Goal: Task Accomplishment & Management: Manage account settings

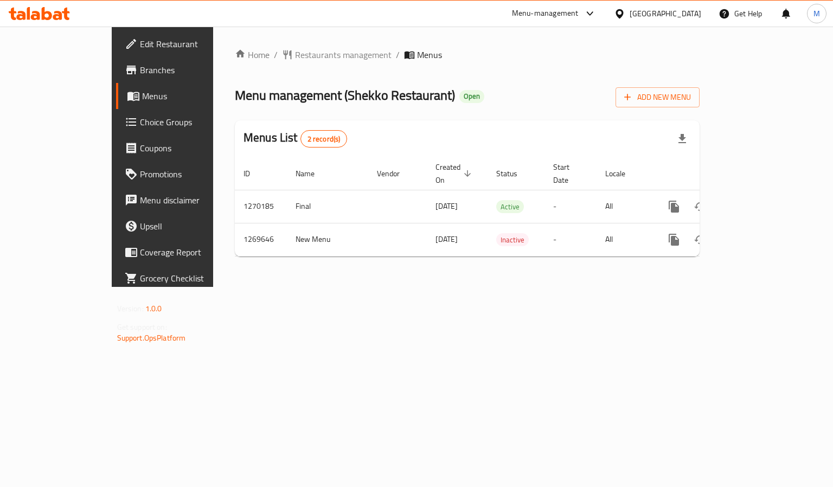
click at [273, 287] on div "Home / Restaurants management / Menus Menu management ( Shekko Restaurant ) Ope…" at bounding box center [467, 157] width 508 height 260
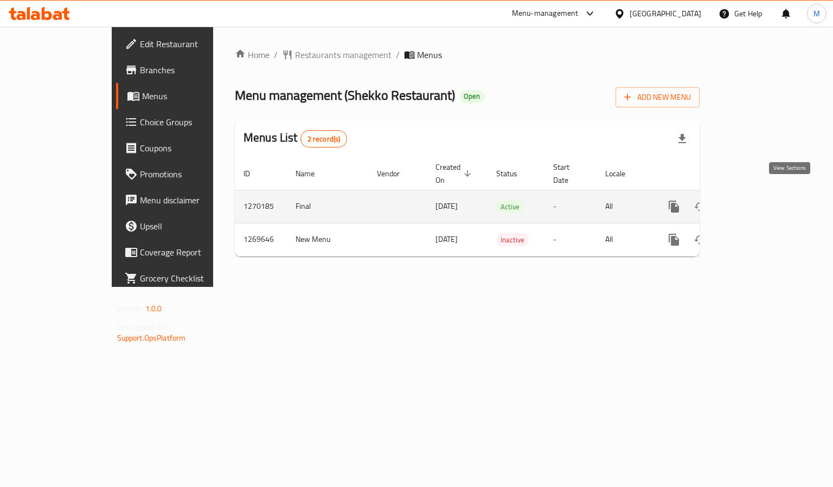
click at [766, 194] on link "enhanced table" at bounding box center [753, 207] width 26 height 26
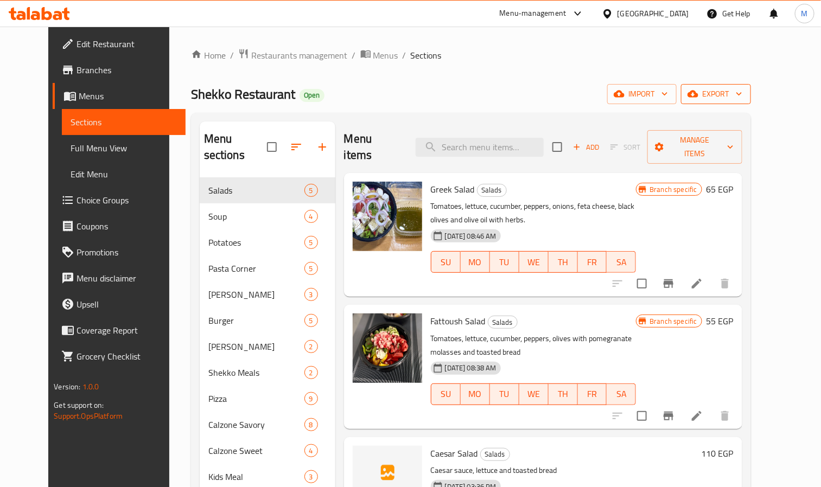
click at [742, 97] on span "export" at bounding box center [716, 94] width 53 height 14
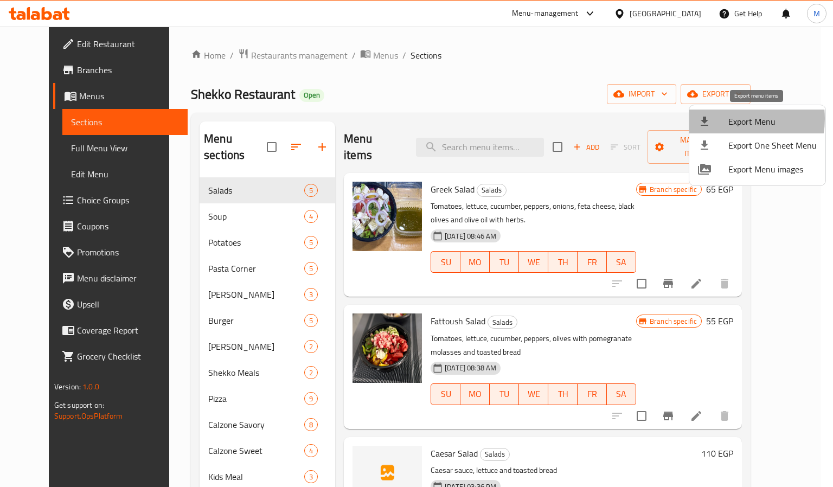
click at [733, 119] on span "Export Menu" at bounding box center [773, 121] width 88 height 13
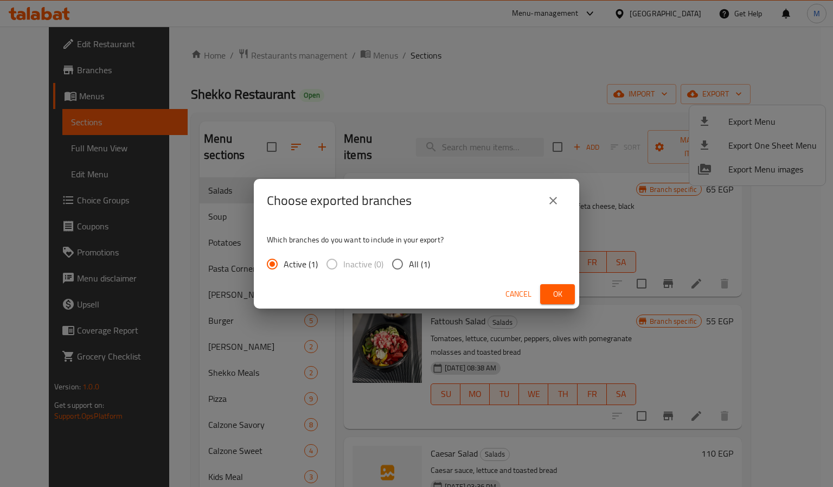
click at [537, 293] on div "Cancel Ok" at bounding box center [417, 294] width 326 height 29
click at [548, 292] on button "Ok" at bounding box center [557, 294] width 35 height 20
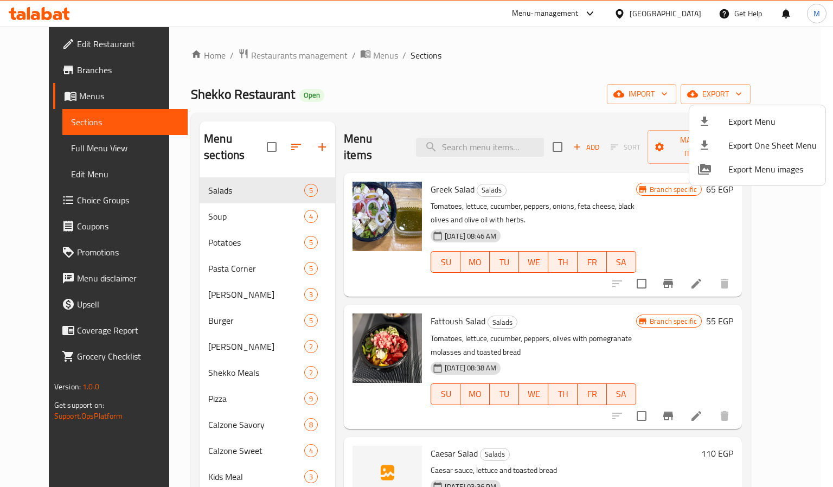
click at [158, 296] on div at bounding box center [416, 243] width 833 height 487
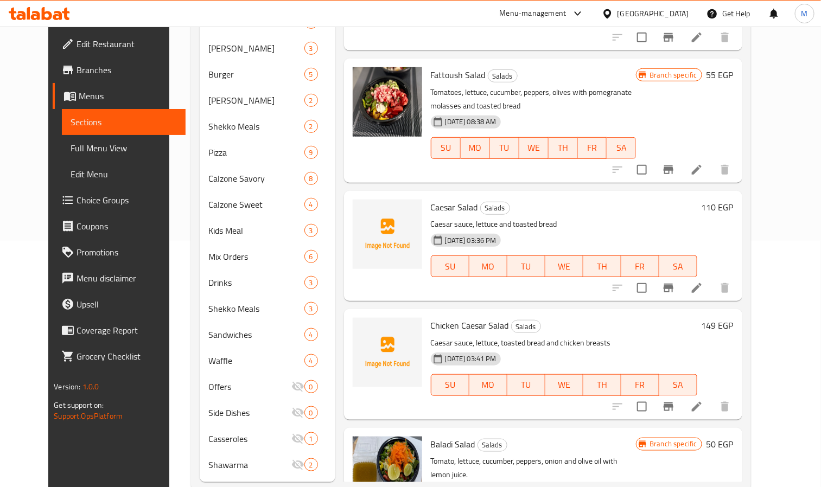
scroll to position [254, 0]
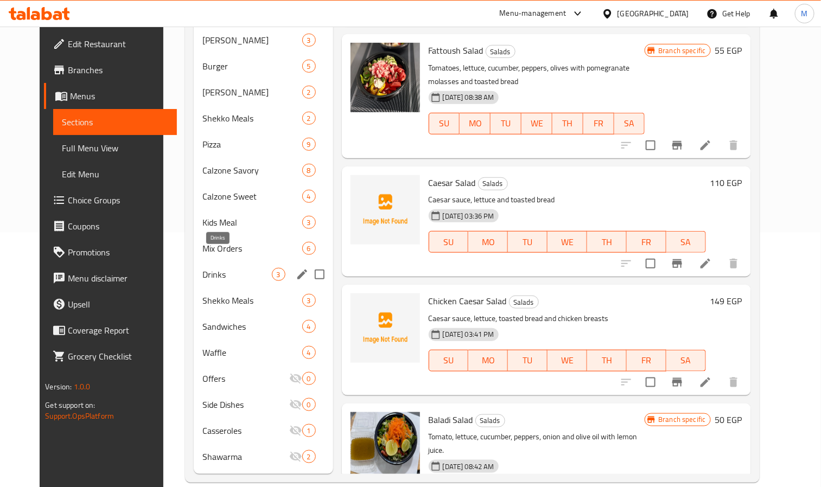
click at [212, 268] on span "Drinks" at bounding box center [236, 274] width 69 height 13
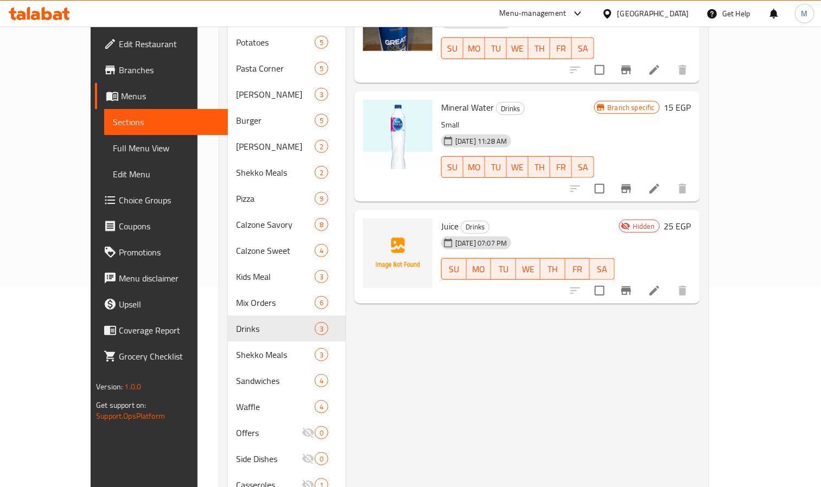
scroll to position [173, 0]
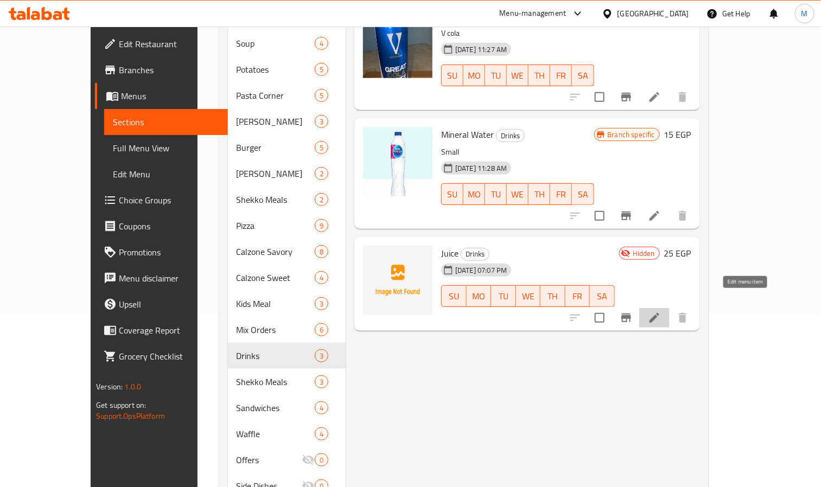
click at [661, 311] on icon at bounding box center [654, 317] width 13 height 13
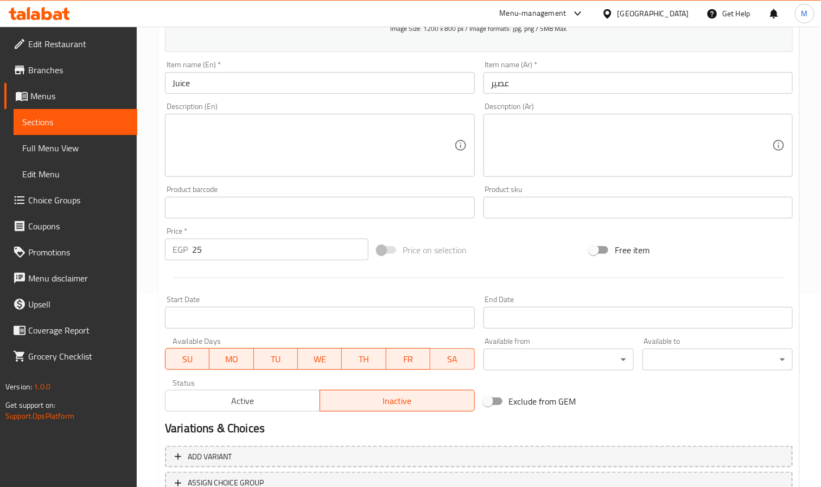
scroll to position [278, 0]
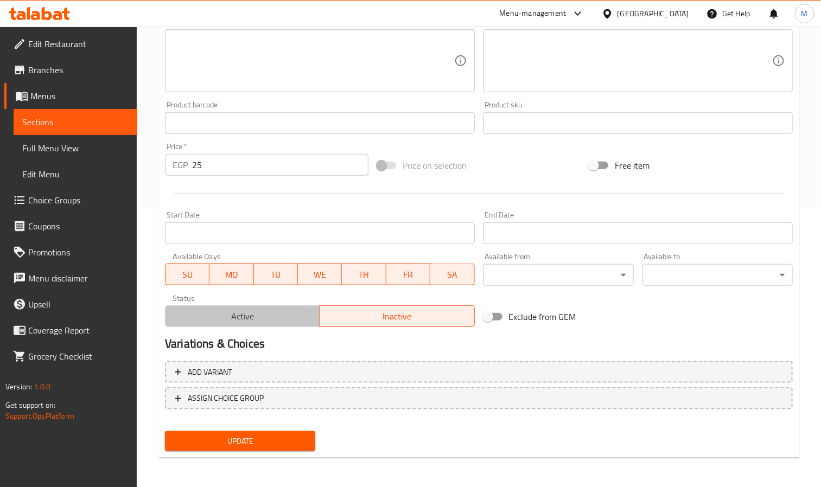
click at [264, 321] on span "Active" at bounding box center [243, 317] width 146 height 16
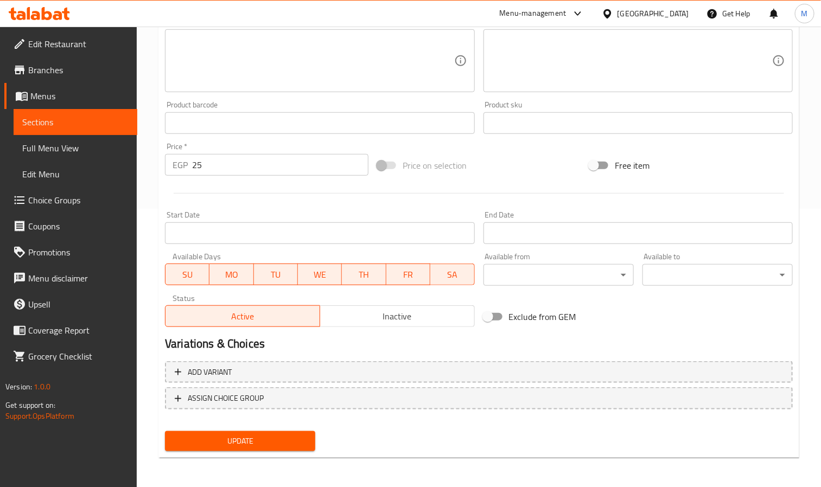
click at [265, 440] on span "Update" at bounding box center [240, 442] width 133 height 14
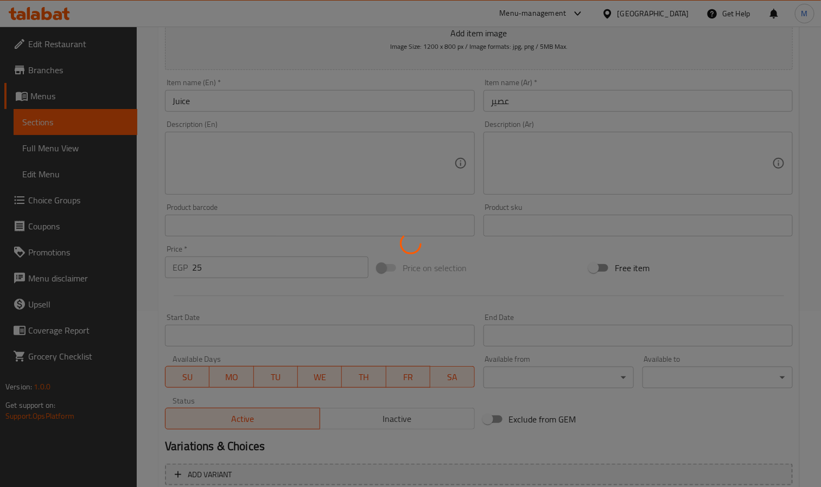
scroll to position [0, 0]
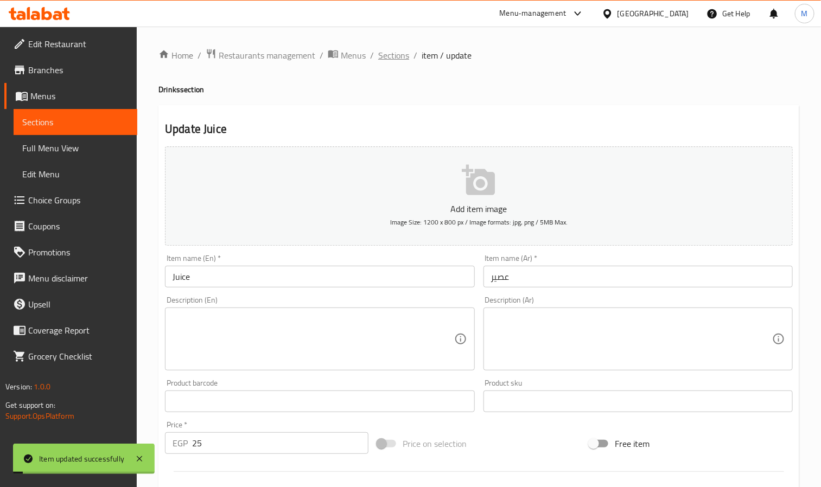
click at [396, 59] on span "Sections" at bounding box center [393, 55] width 31 height 13
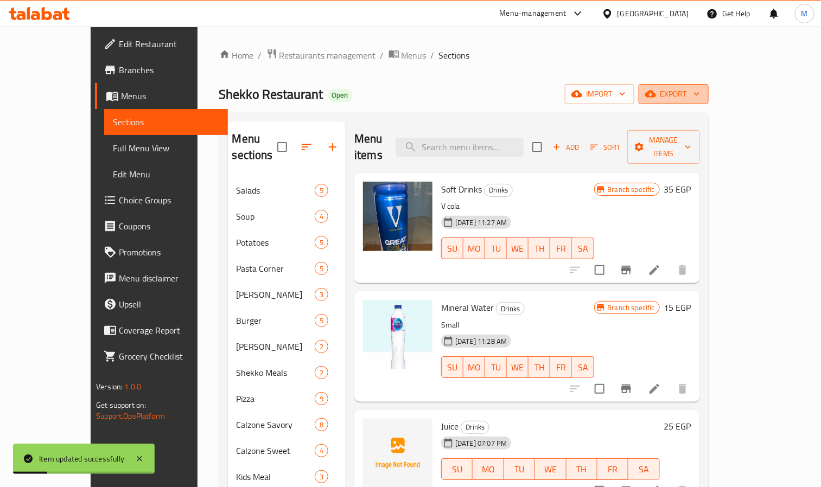
click at [700, 91] on span "export" at bounding box center [673, 94] width 53 height 14
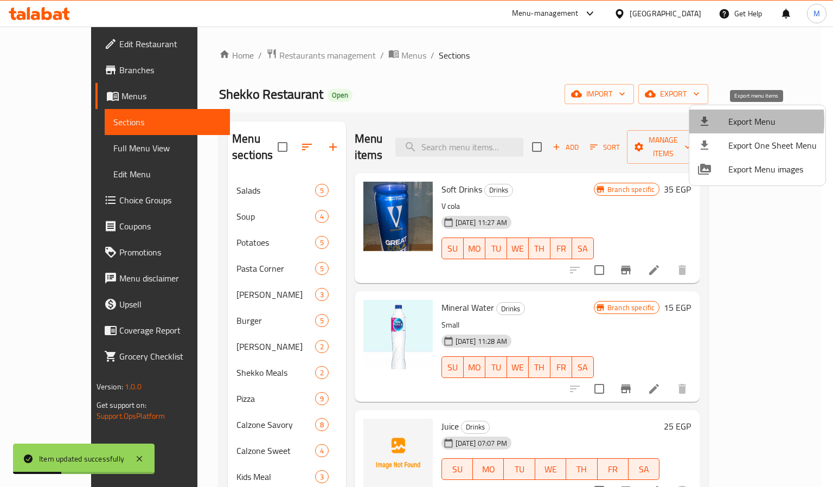
click at [707, 121] on icon at bounding box center [705, 121] width 8 height 9
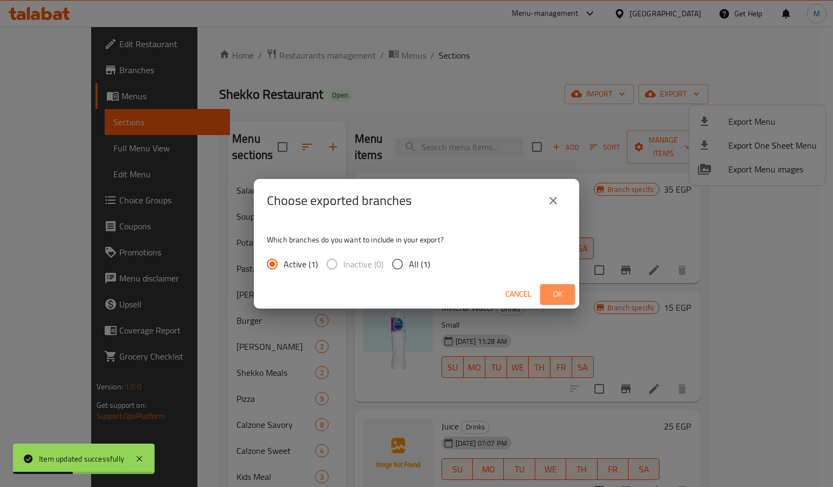
click at [544, 294] on button "Ok" at bounding box center [557, 294] width 35 height 20
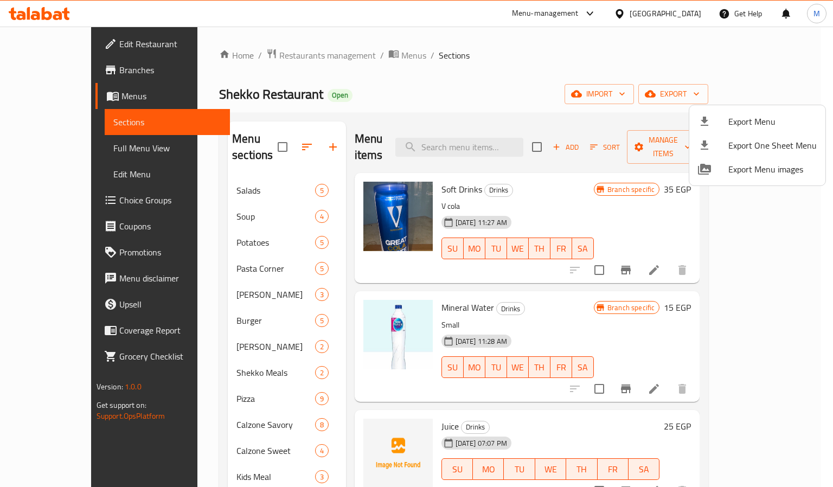
click at [543, 90] on div at bounding box center [416, 243] width 833 height 487
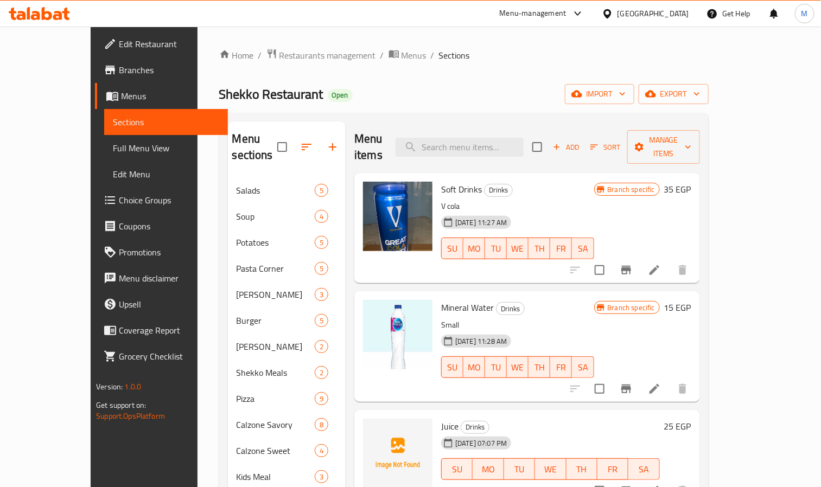
click at [46, 10] on icon at bounding box center [39, 13] width 61 height 13
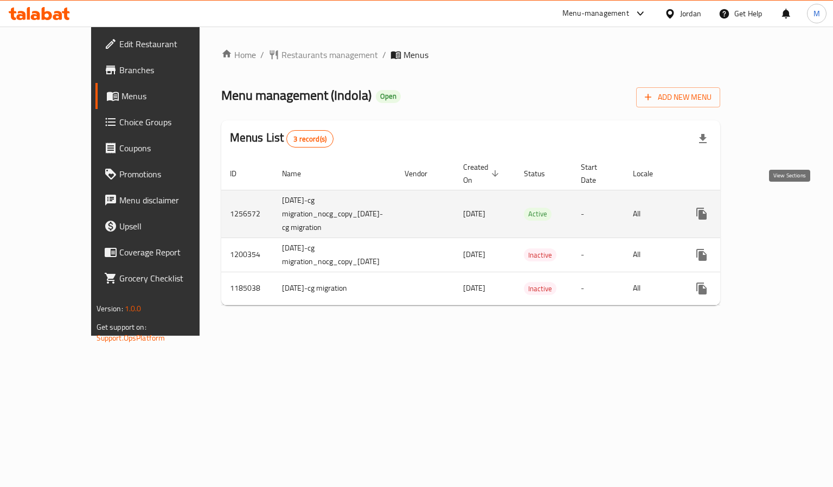
click at [787, 207] on icon "enhanced table" at bounding box center [780, 213] width 13 height 13
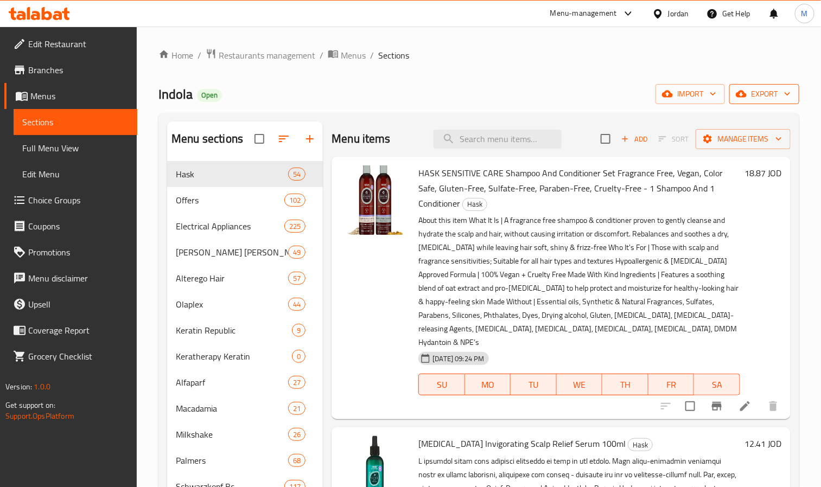
click at [775, 98] on span "export" at bounding box center [764, 94] width 53 height 14
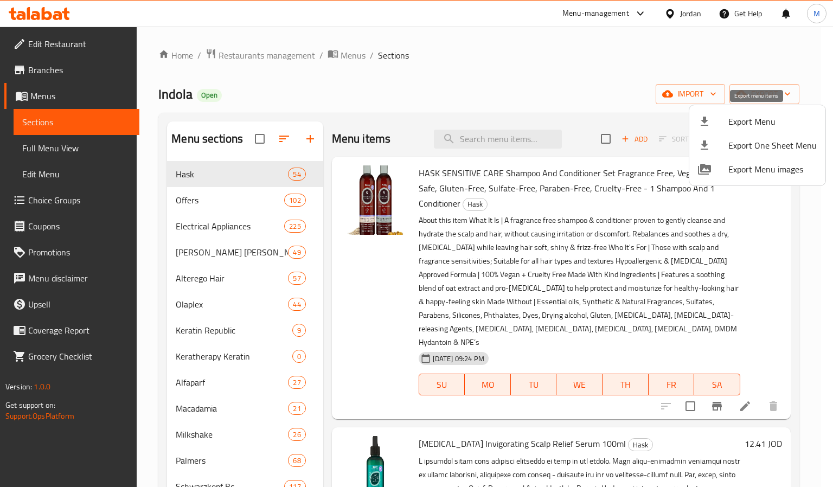
click at [755, 117] on span "Export Menu" at bounding box center [773, 121] width 88 height 13
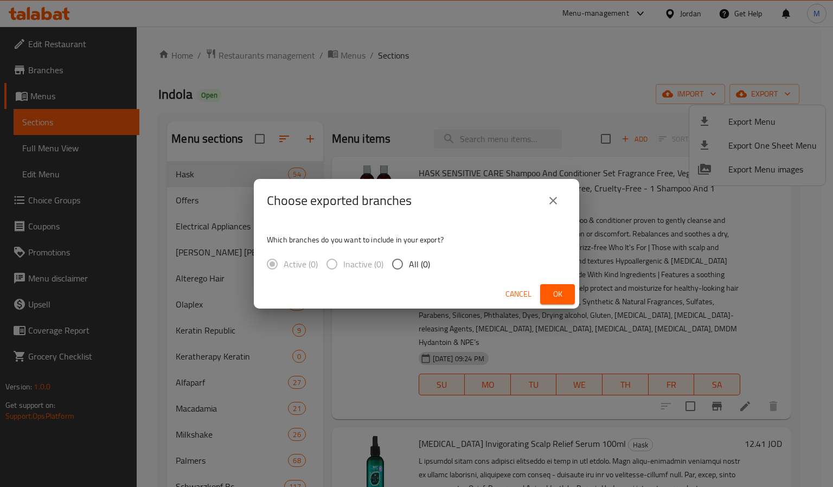
click at [438, 214] on div "Choose exported branches" at bounding box center [417, 200] width 326 height 43
click at [437, 207] on div "Choose exported branches" at bounding box center [417, 201] width 300 height 26
drag, startPoint x: 353, startPoint y: 199, endPoint x: 370, endPoint y: 201, distance: 16.9
click at [368, 202] on h2 "Choose exported branches" at bounding box center [339, 200] width 145 height 17
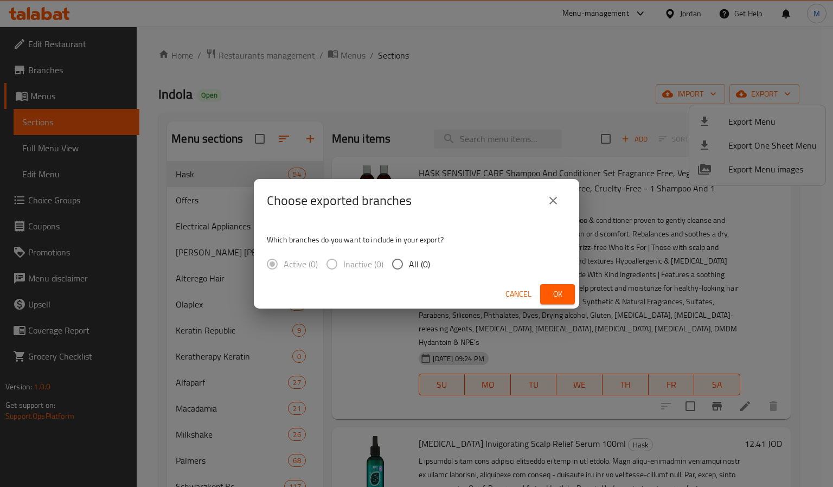
click at [409, 209] on h2 "Choose exported branches" at bounding box center [339, 200] width 145 height 17
click at [570, 295] on button "Ok" at bounding box center [557, 294] width 35 height 20
click at [460, 217] on div "Choose exported branches" at bounding box center [417, 200] width 326 height 43
click at [555, 200] on icon "close" at bounding box center [553, 200] width 13 height 13
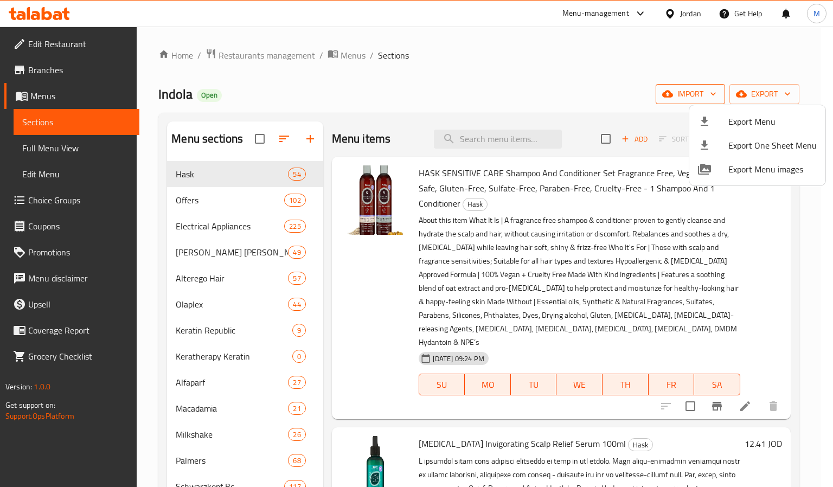
click at [570, 86] on div at bounding box center [416, 243] width 833 height 487
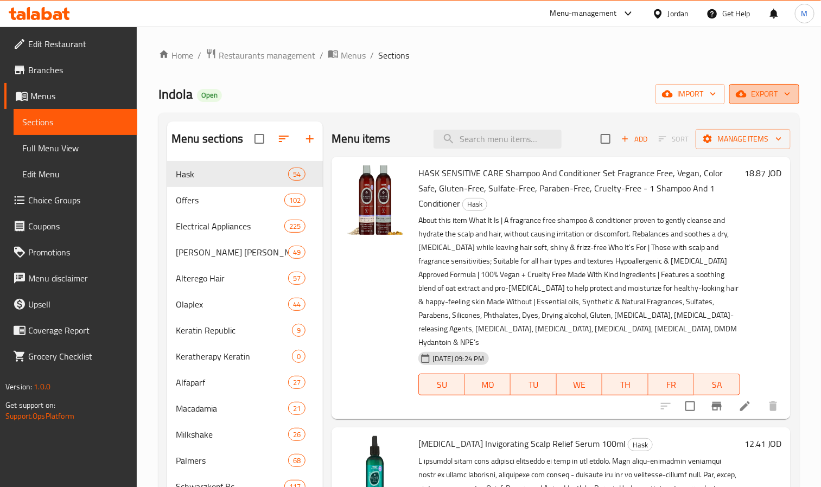
click at [767, 98] on span "export" at bounding box center [764, 94] width 53 height 14
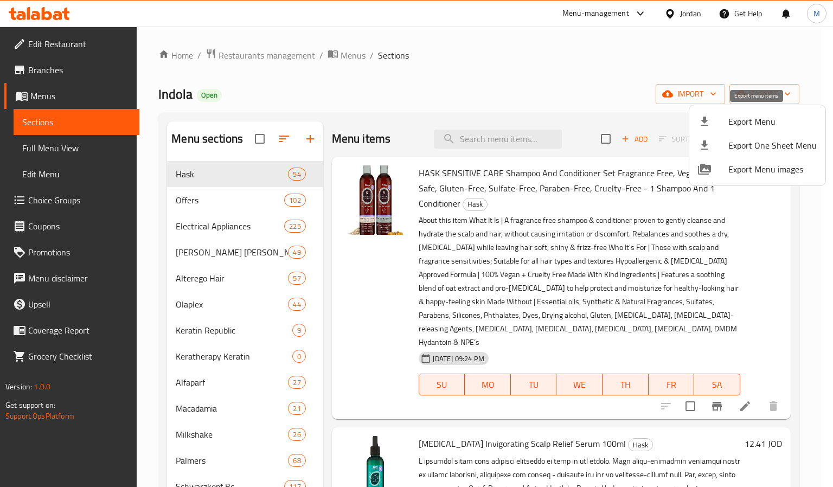
click at [736, 126] on span "Export Menu" at bounding box center [773, 121] width 88 height 13
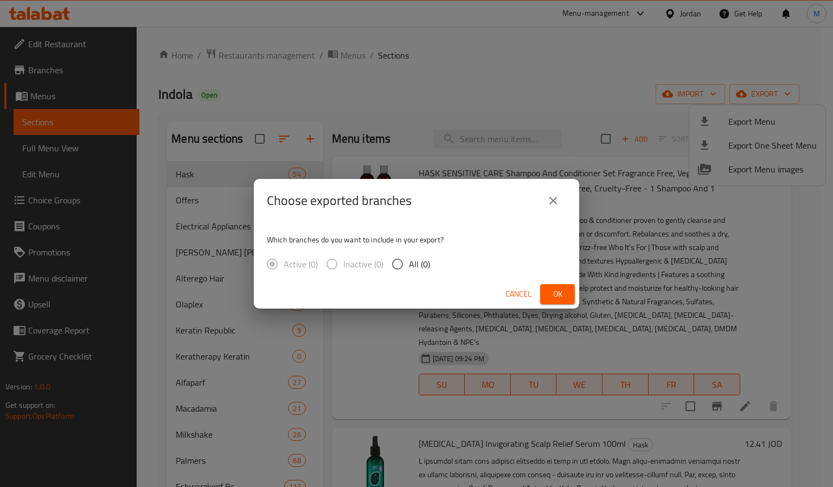
click at [360, 199] on h2 "Choose exported branches" at bounding box center [339, 200] width 145 height 17
click at [464, 104] on div "Choose exported branches Which branches do you want to include in your export? …" at bounding box center [416, 243] width 833 height 487
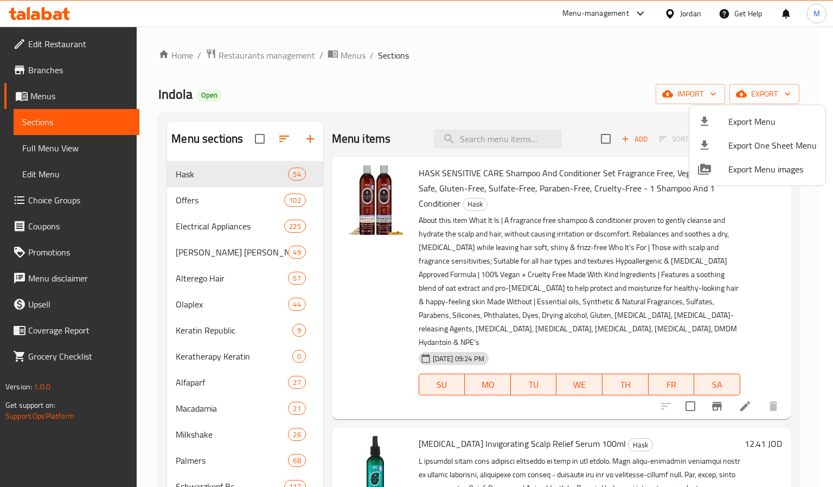
click at [147, 241] on div at bounding box center [416, 243] width 833 height 487
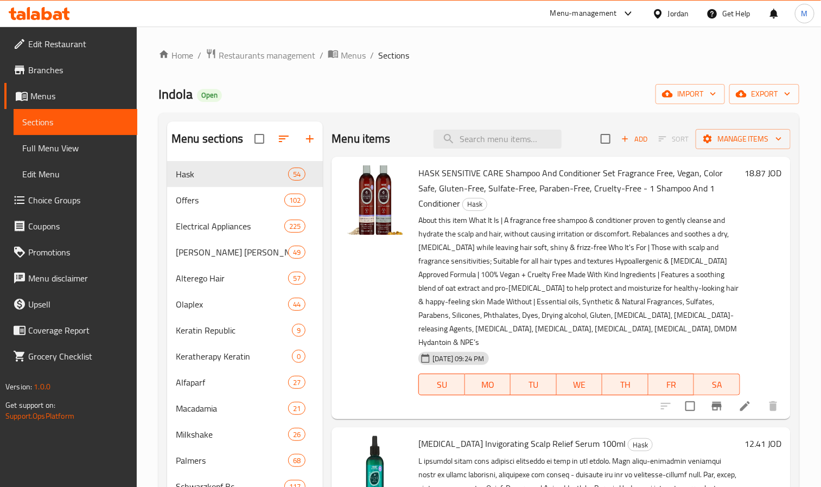
click at [777, 98] on span "export" at bounding box center [764, 94] width 53 height 14
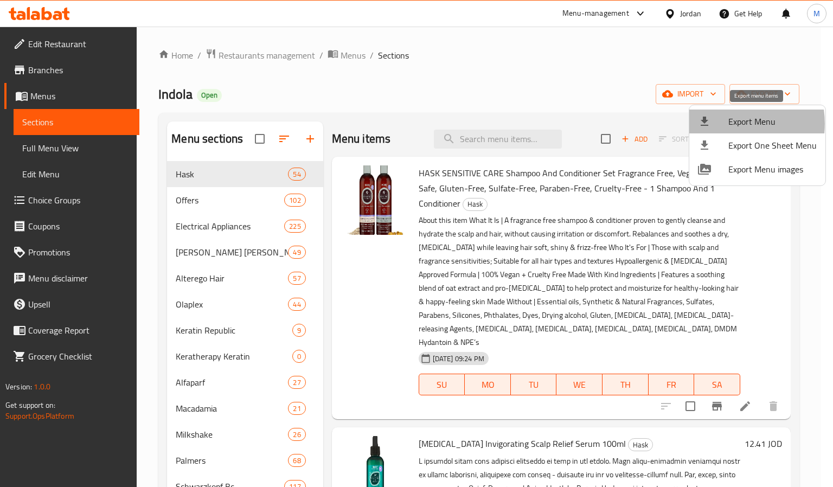
click at [727, 124] on div at bounding box center [713, 121] width 30 height 13
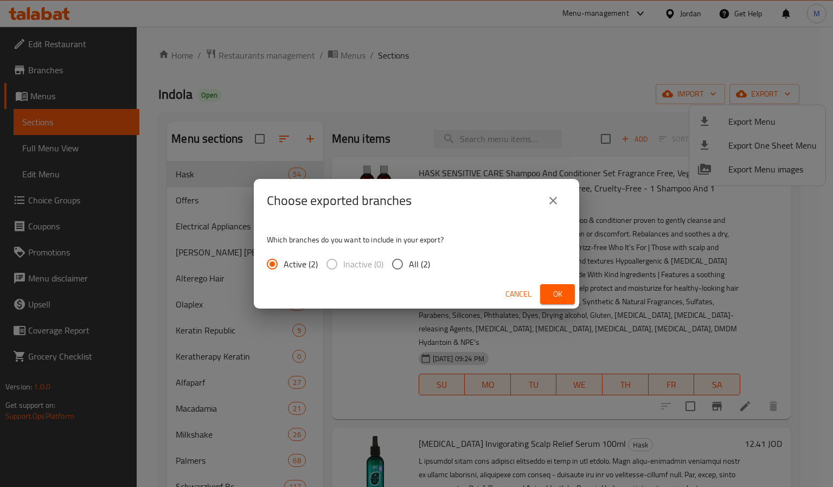
click at [552, 288] on span "Ok" at bounding box center [557, 295] width 17 height 14
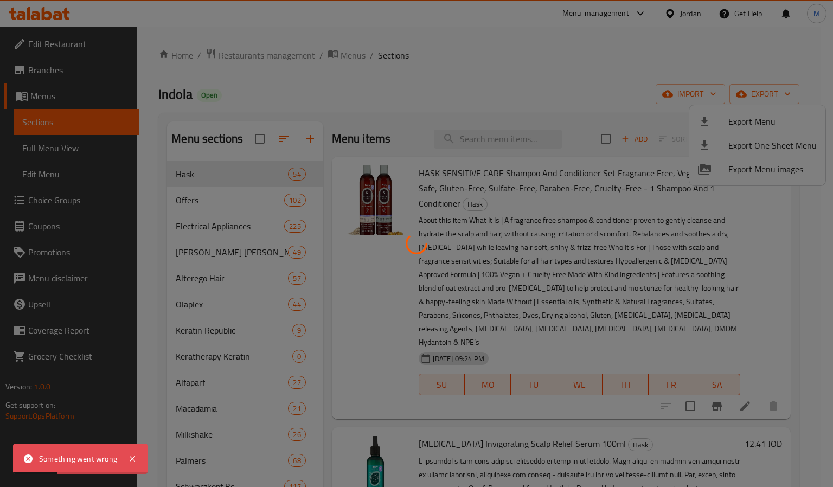
click at [474, 33] on div at bounding box center [416, 243] width 833 height 487
click at [748, 120] on div at bounding box center [416, 243] width 833 height 487
click at [531, 81] on div at bounding box center [416, 243] width 833 height 487
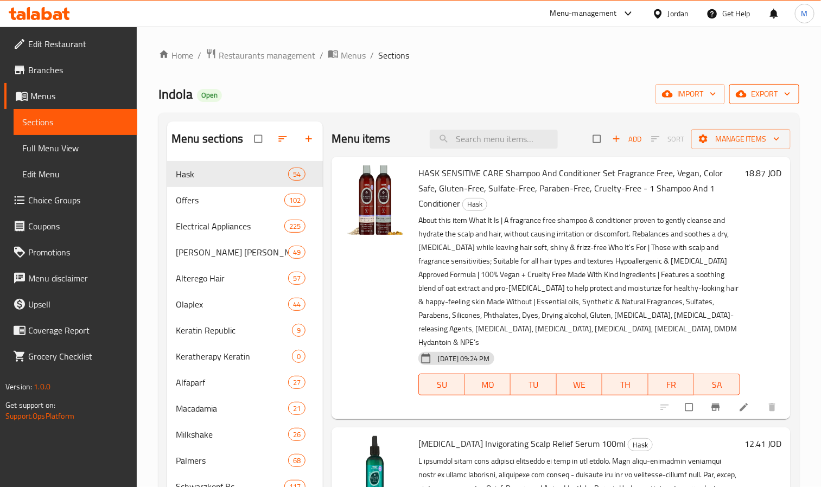
click at [763, 95] on span "export" at bounding box center [764, 94] width 53 height 14
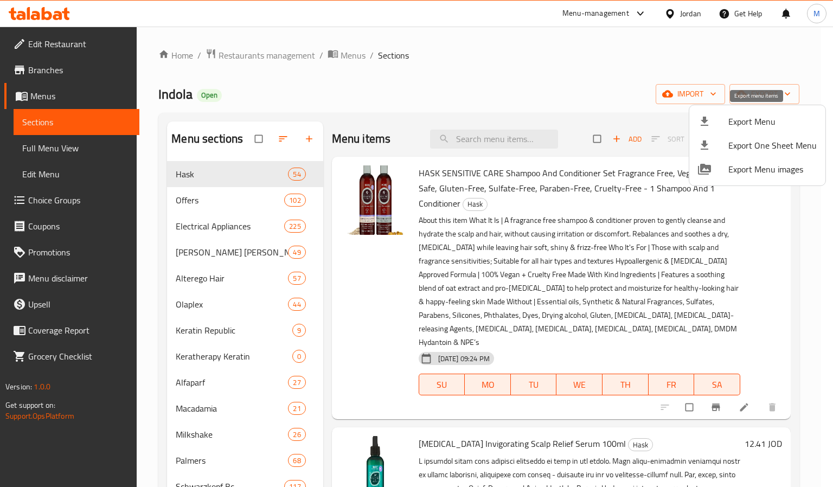
click at [710, 117] on icon at bounding box center [704, 121] width 13 height 13
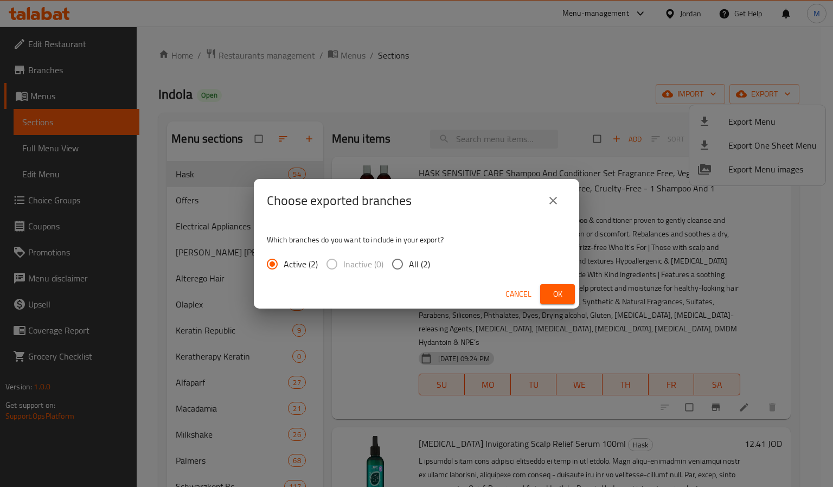
click at [562, 291] on span "Ok" at bounding box center [557, 295] width 17 height 14
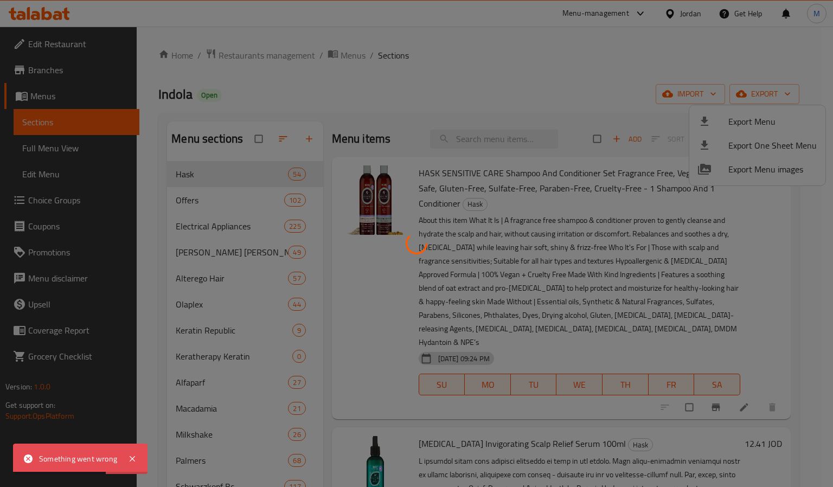
click at [523, 83] on div at bounding box center [416, 243] width 833 height 487
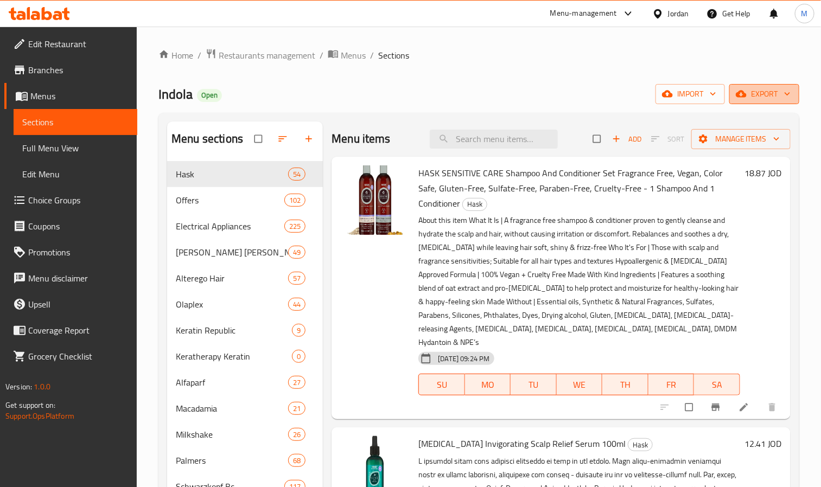
click at [744, 90] on icon "button" at bounding box center [741, 93] width 11 height 11
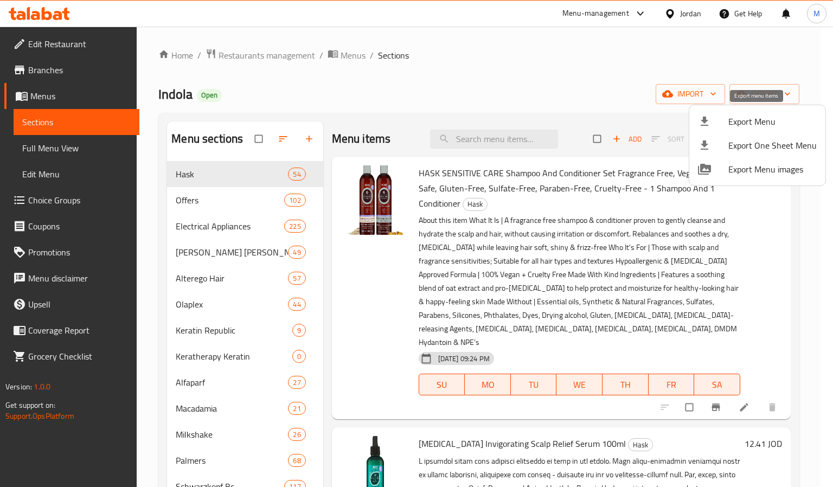
click at [753, 118] on span "Export Menu" at bounding box center [773, 121] width 88 height 13
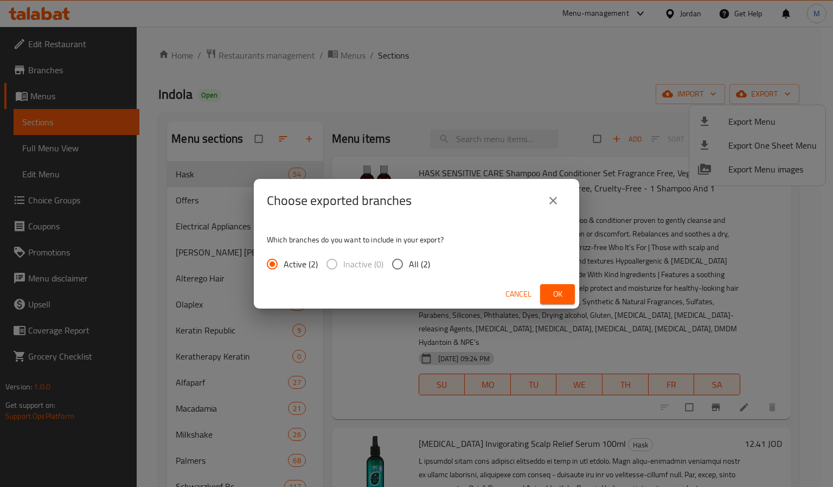
click at [402, 265] on input "All (2)" at bounding box center [397, 264] width 23 height 23
radio input "true"
click at [567, 292] on button "Ok" at bounding box center [557, 294] width 35 height 20
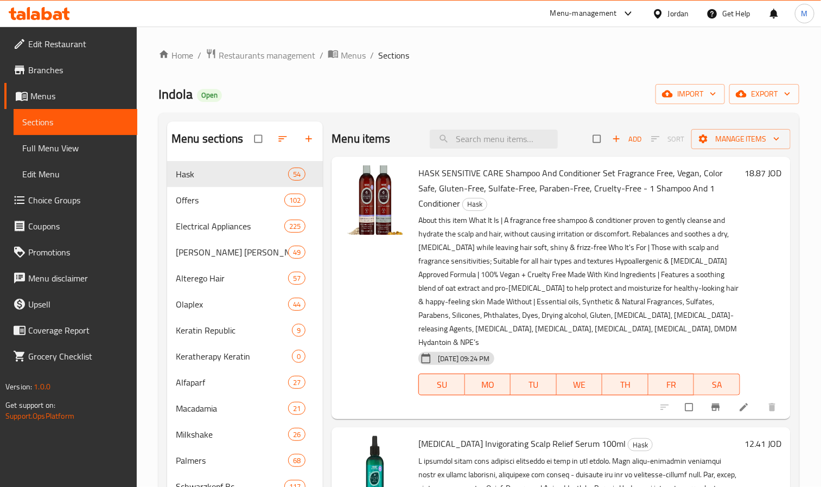
click at [510, 54] on ol "Home / Restaurants management / Menus / Sections" at bounding box center [478, 55] width 641 height 14
click at [775, 95] on span "export" at bounding box center [764, 94] width 53 height 14
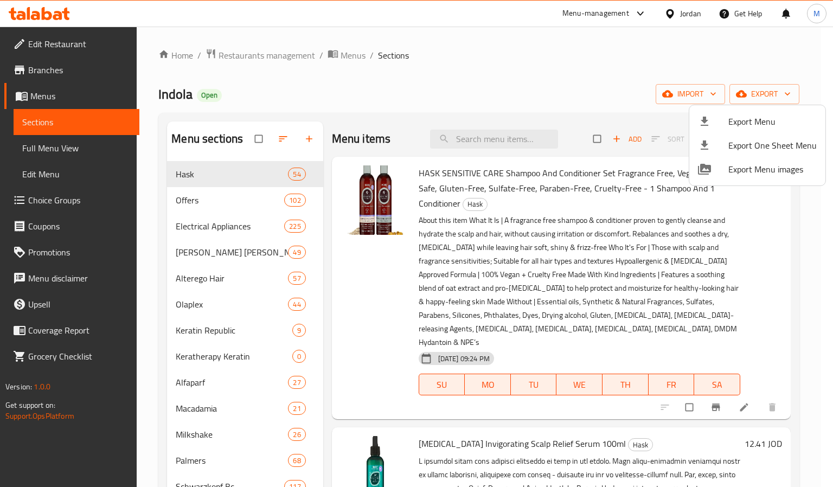
click at [729, 113] on li "Export Menu" at bounding box center [758, 122] width 136 height 24
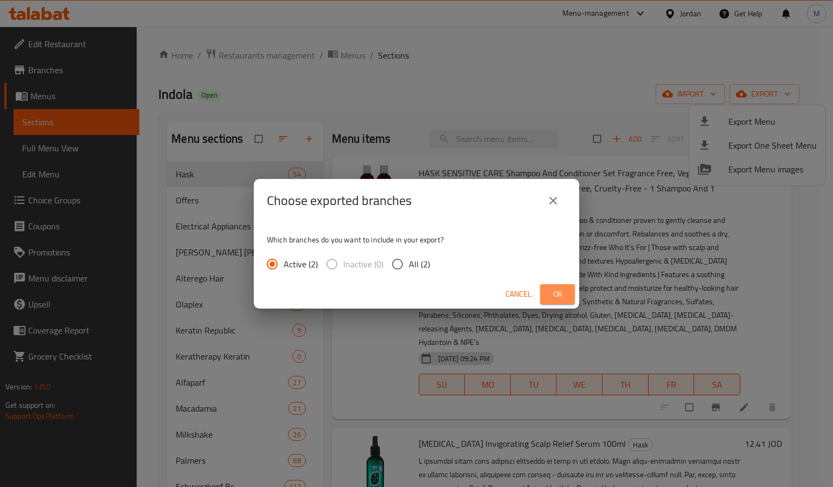
click at [548, 291] on button "Ok" at bounding box center [557, 294] width 35 height 20
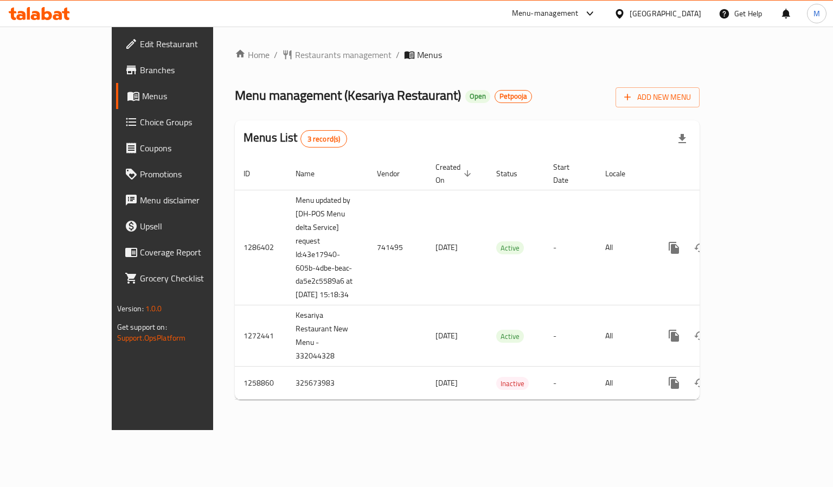
click at [140, 43] on span "Edit Restaurant" at bounding box center [191, 43] width 103 height 13
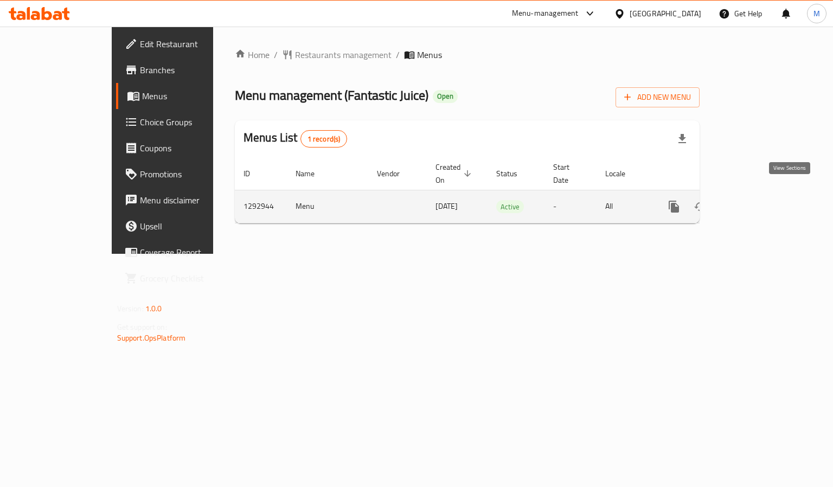
click at [759, 200] on icon "enhanced table" at bounding box center [752, 206] width 13 height 13
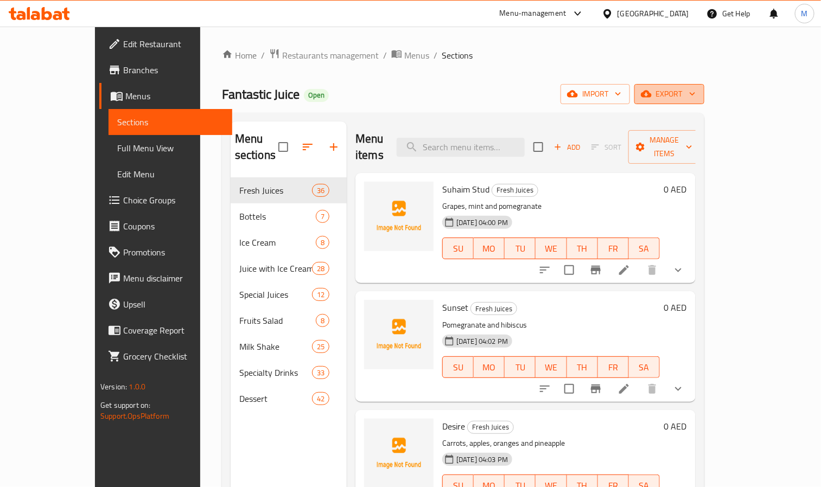
click at [704, 85] on button "export" at bounding box center [669, 94] width 70 height 20
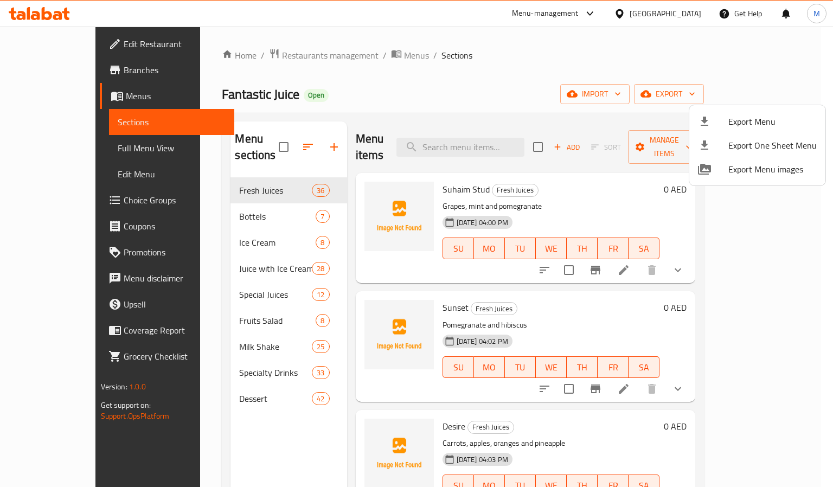
click at [744, 116] on span "Export Menu" at bounding box center [773, 121] width 88 height 13
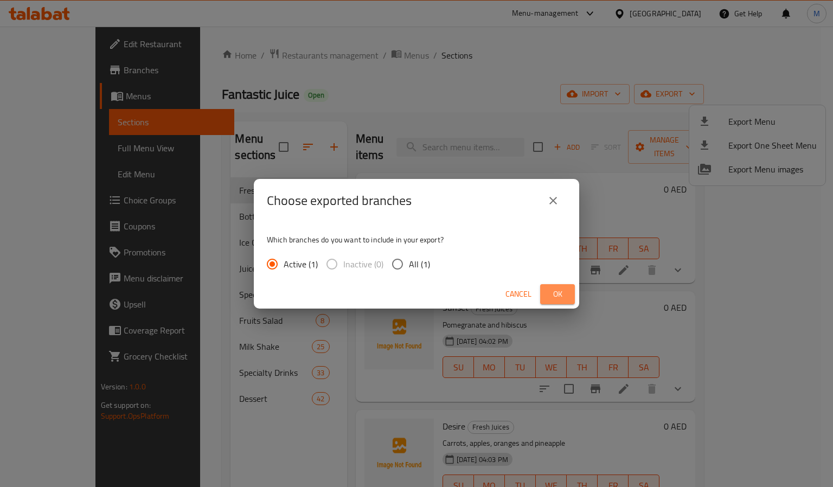
click at [570, 285] on button "Ok" at bounding box center [557, 294] width 35 height 20
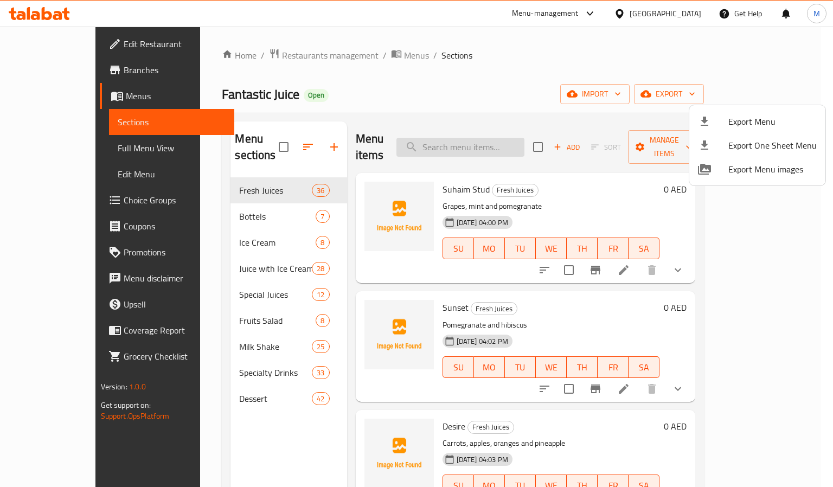
drag, startPoint x: 534, startPoint y: 138, endPoint x: 526, endPoint y: 139, distance: 8.2
click at [534, 138] on div at bounding box center [416, 243] width 833 height 487
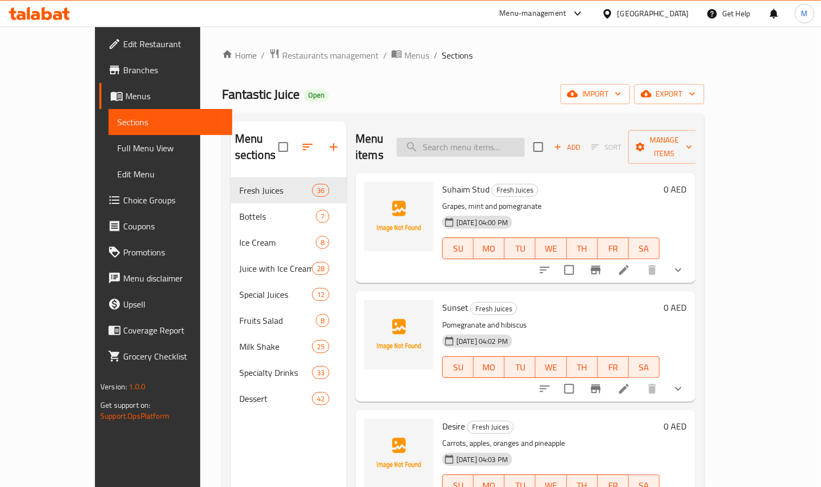
click at [519, 138] on input "search" at bounding box center [461, 147] width 128 height 19
paste input "فخامة"
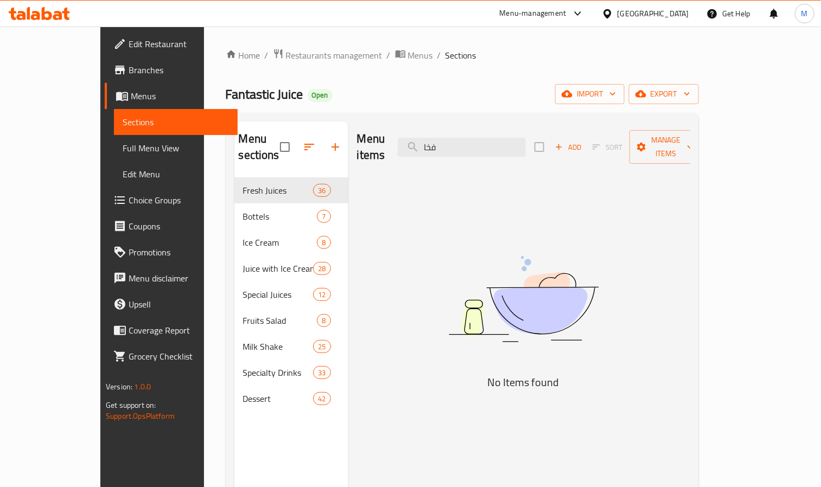
type input "فخا"
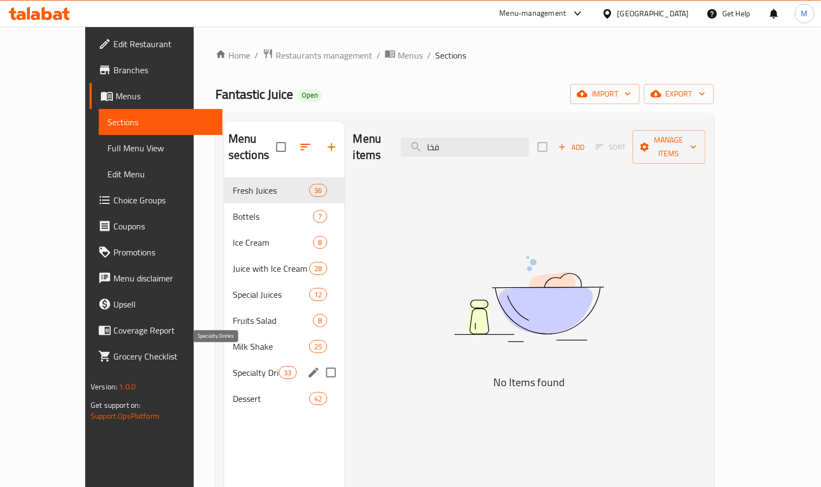
click at [233, 366] on span "Specialty Drinks" at bounding box center [256, 372] width 46 height 13
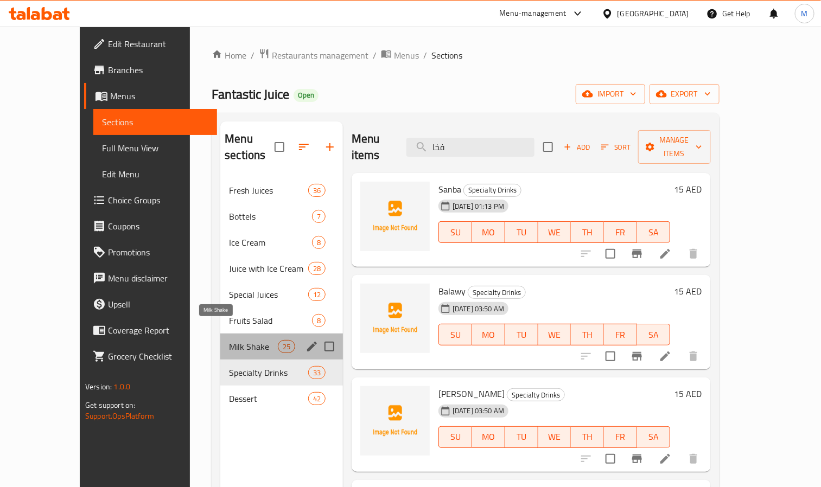
click at [229, 340] on span "Milk Shake" at bounding box center [253, 346] width 49 height 13
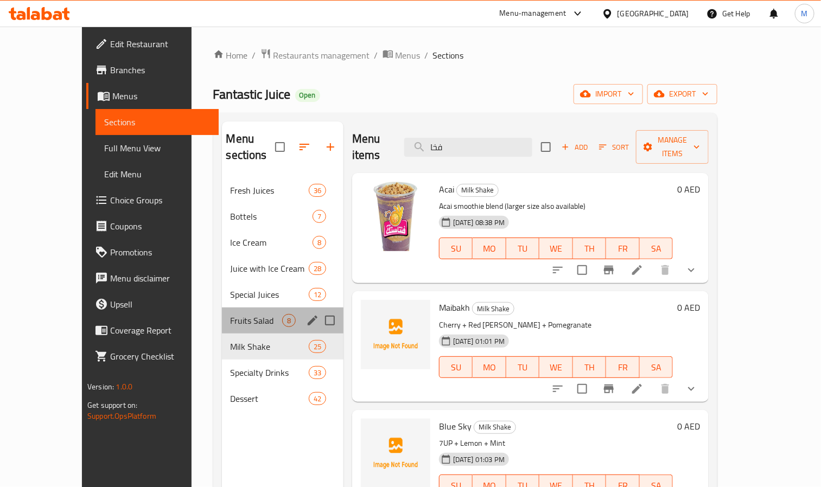
click at [222, 315] on div "Fruits Salad 8" at bounding box center [283, 321] width 122 height 26
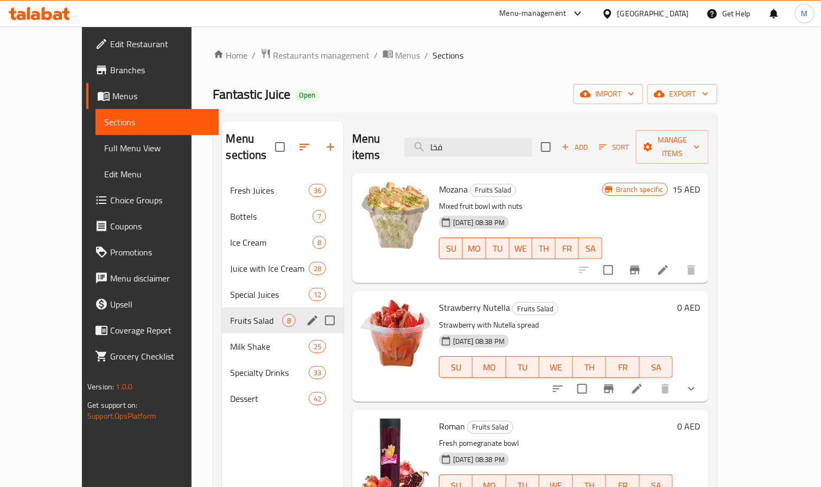
click at [222, 308] on div "Fruits Salad 8" at bounding box center [283, 321] width 122 height 26
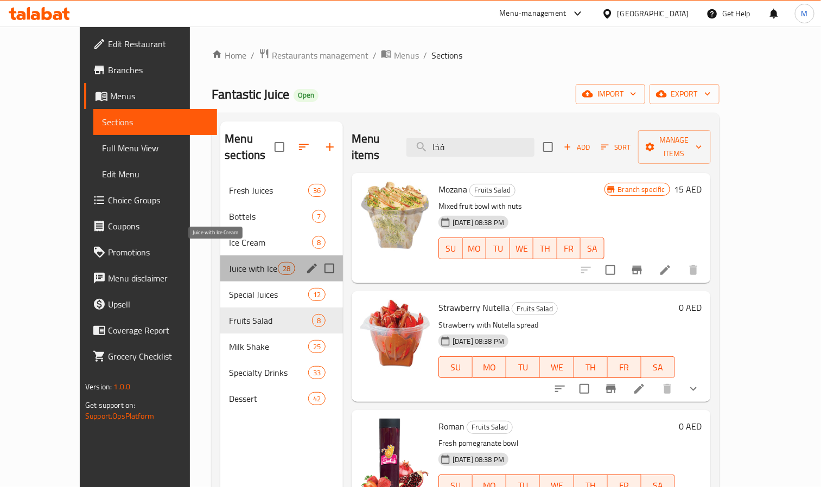
click at [231, 262] on span "Juice with Ice Cream" at bounding box center [253, 268] width 49 height 13
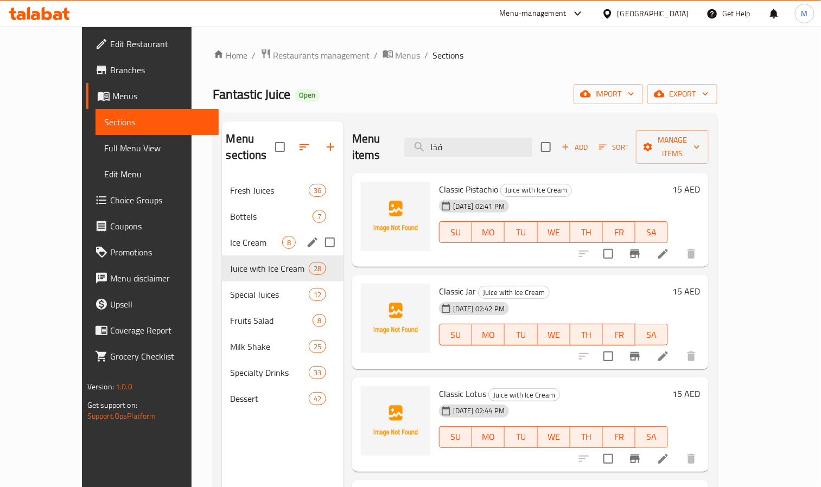
click at [235, 230] on div "Ice Cream 8" at bounding box center [283, 243] width 122 height 26
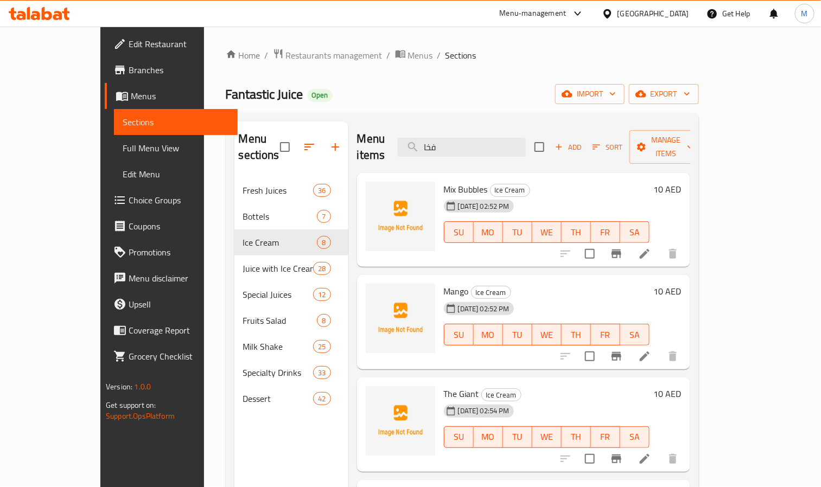
click at [49, 20] on div at bounding box center [39, 13] width 61 height 13
